Goal: Navigation & Orientation: Understand site structure

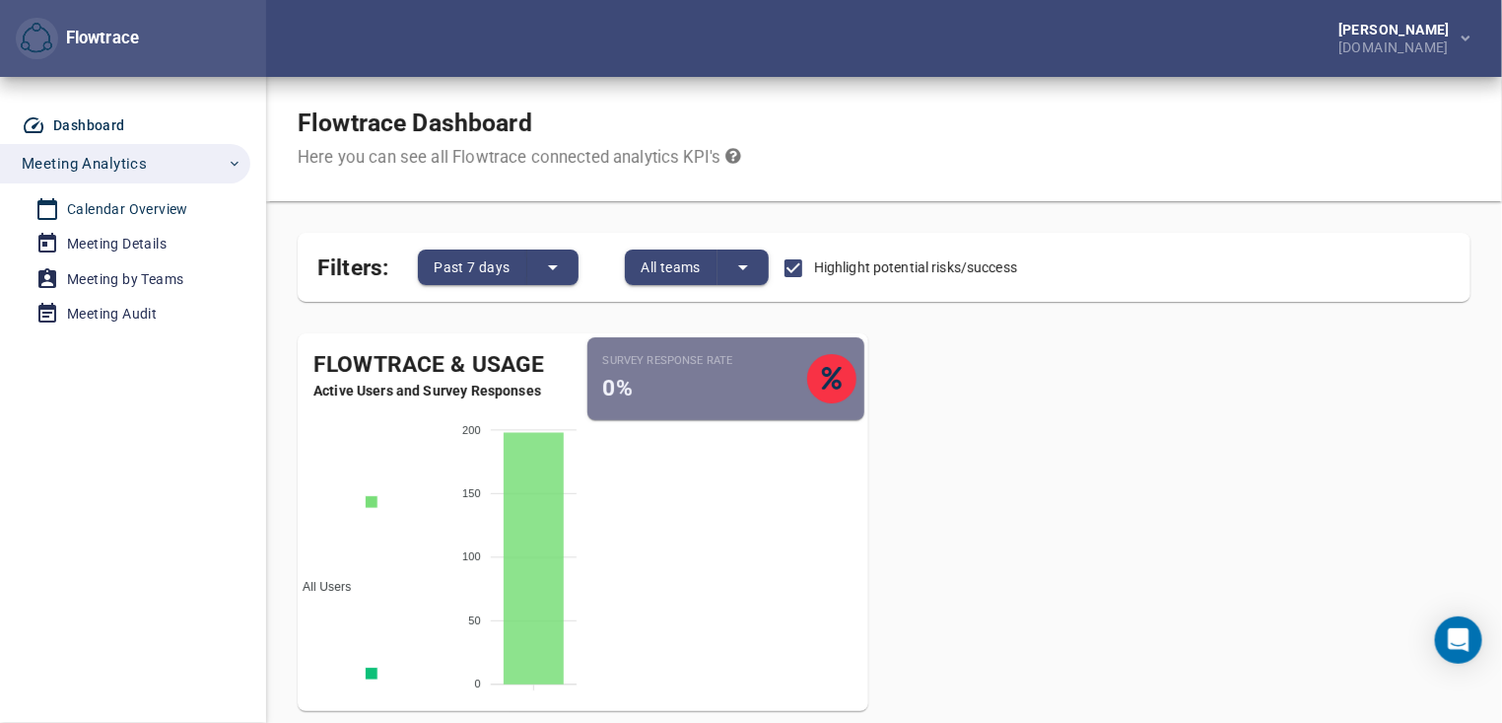
click at [142, 203] on div "Calendar Overview" at bounding box center [127, 209] width 121 height 25
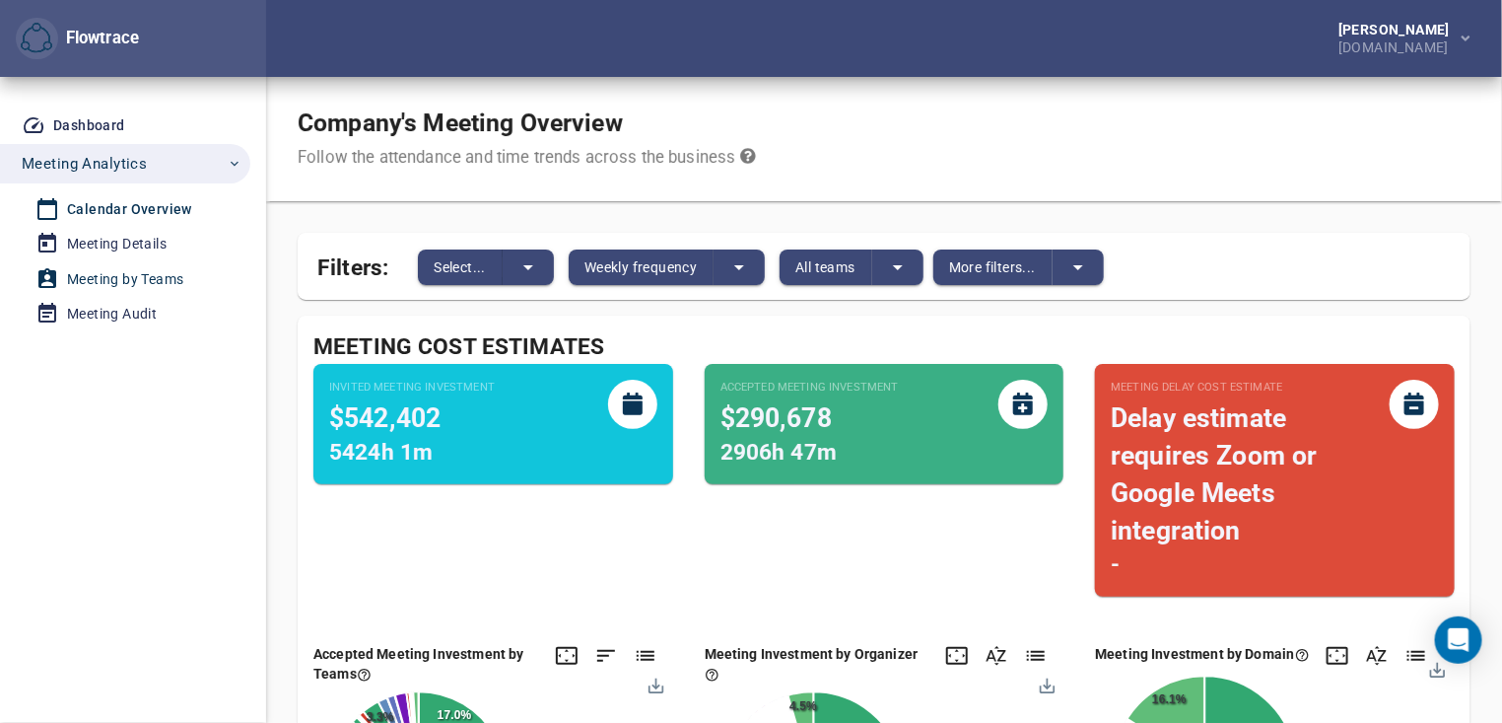
click at [169, 273] on div "Meeting by Teams" at bounding box center [125, 279] width 116 height 25
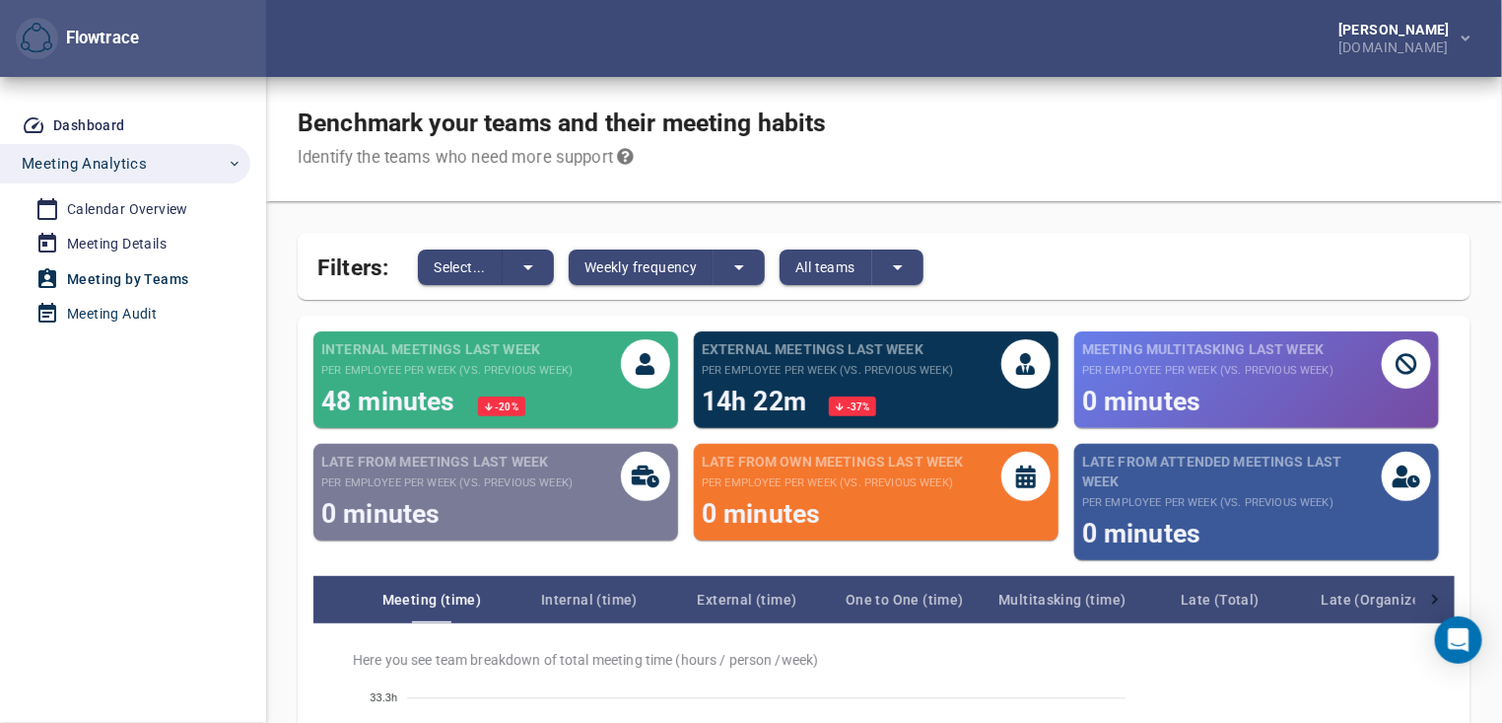
click at [135, 313] on div "Meeting Audit" at bounding box center [112, 314] width 90 height 25
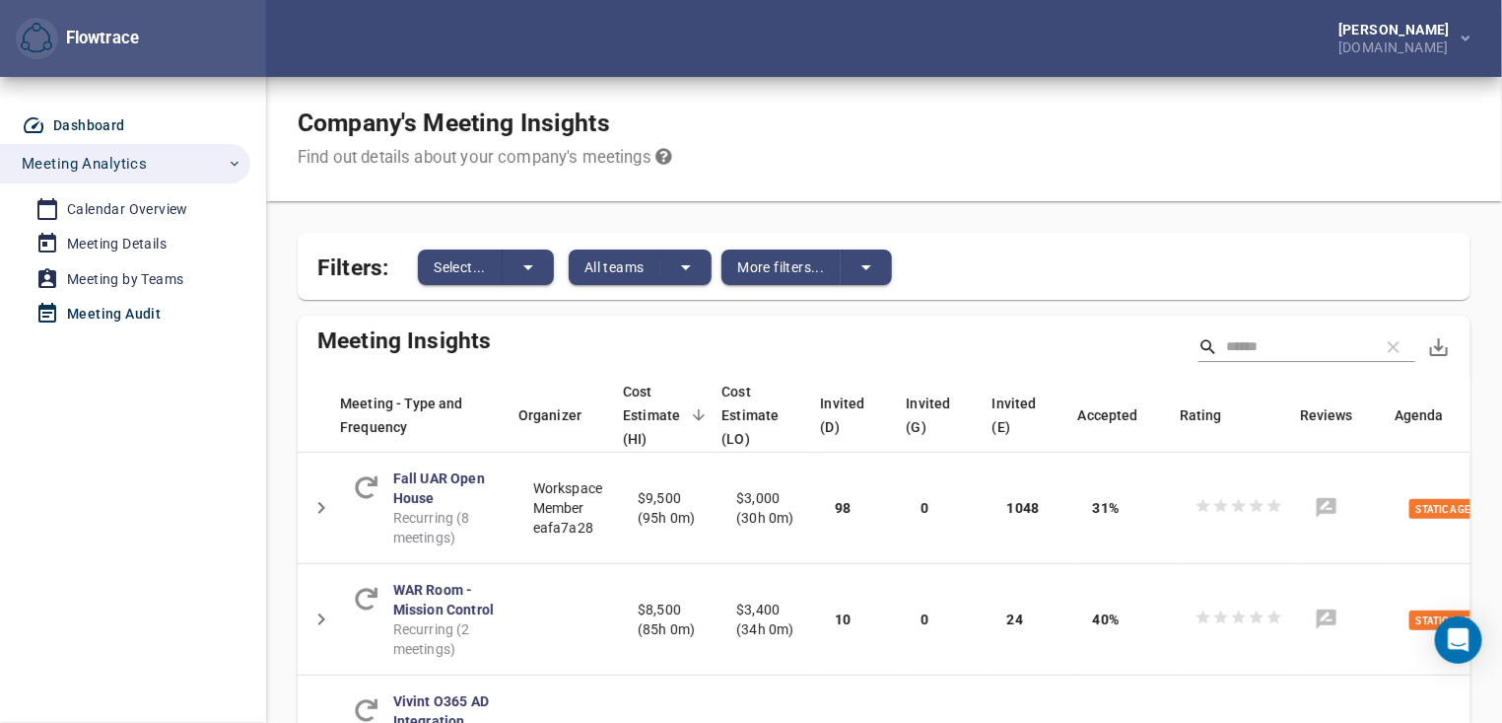
click at [99, 121] on div "Dashboard" at bounding box center [89, 125] width 72 height 25
